Goal: Navigation & Orientation: Find specific page/section

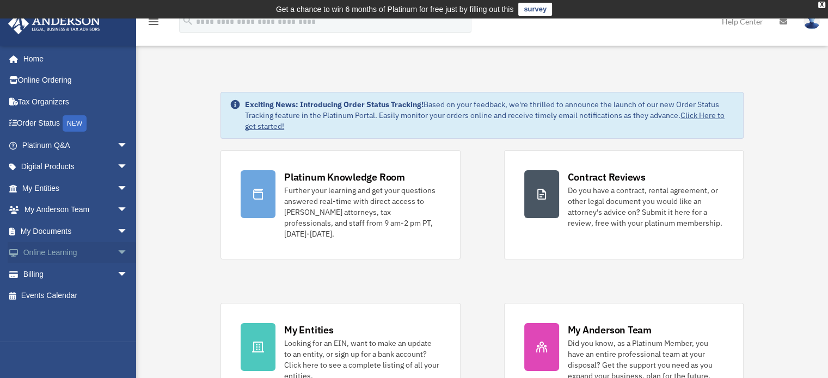
click at [117, 254] on span "arrow_drop_down" at bounding box center [128, 253] width 22 height 22
click at [58, 316] on link "Resources" at bounding box center [79, 317] width 129 height 22
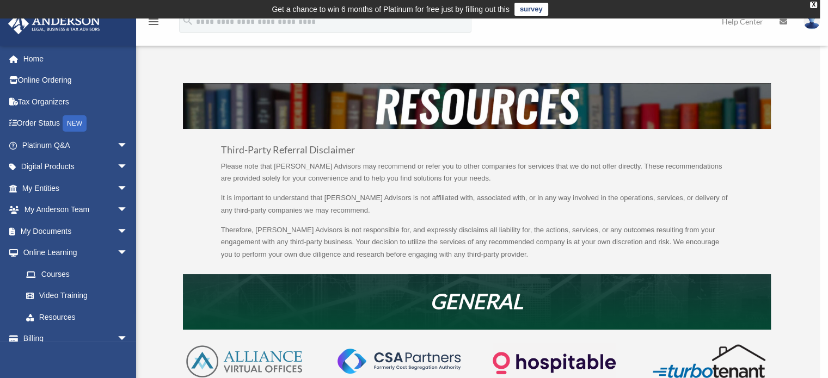
scroll to position [67, 0]
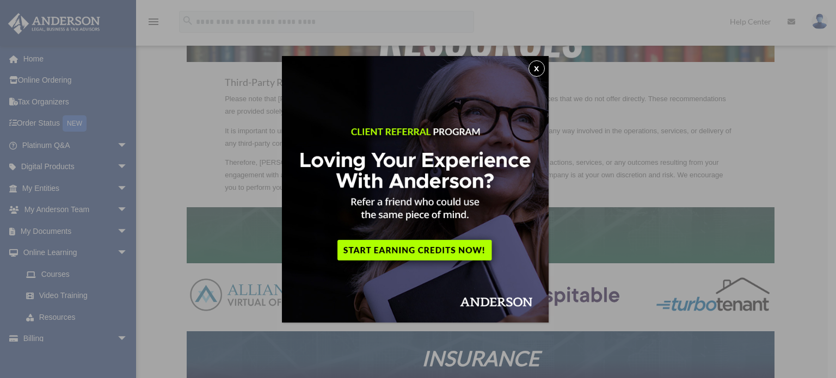
click at [541, 63] on button "x" at bounding box center [536, 68] width 16 height 16
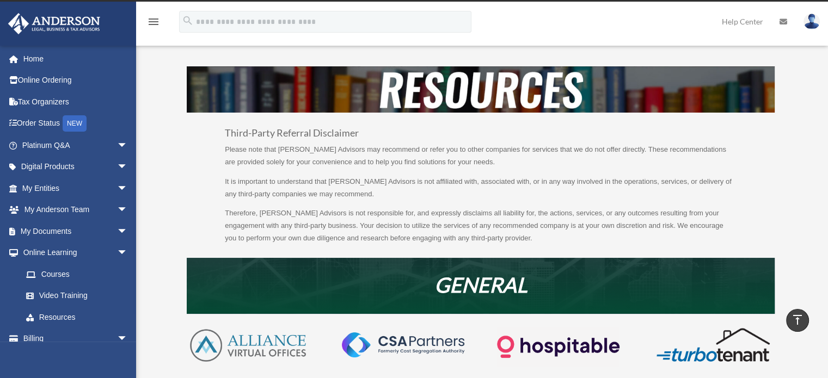
scroll to position [0, 0]
